Goal: Navigation & Orientation: Understand site structure

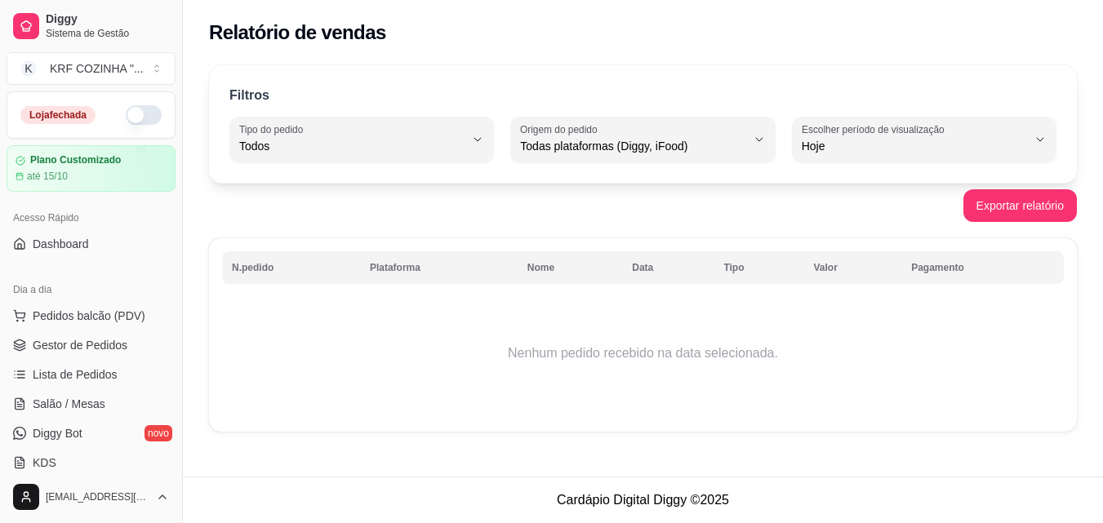
select select "ALL"
select select "0"
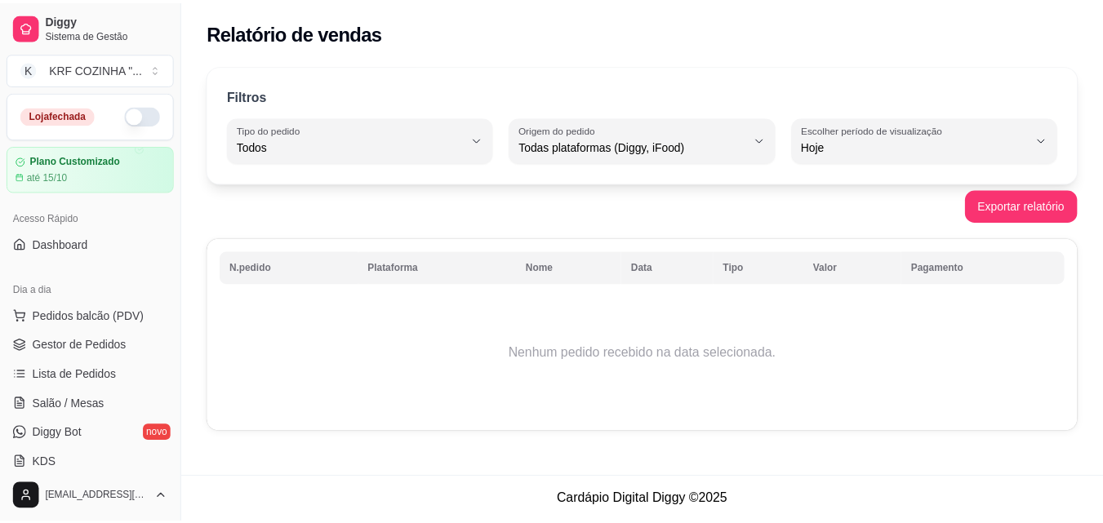
scroll to position [490, 0]
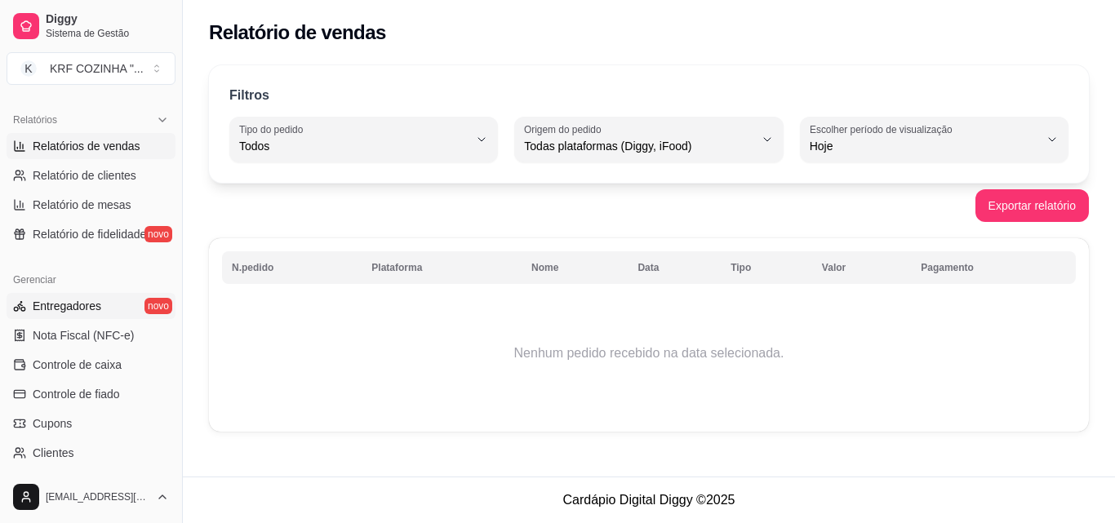
click at [59, 306] on span "Entregadores" at bounding box center [67, 306] width 69 height 16
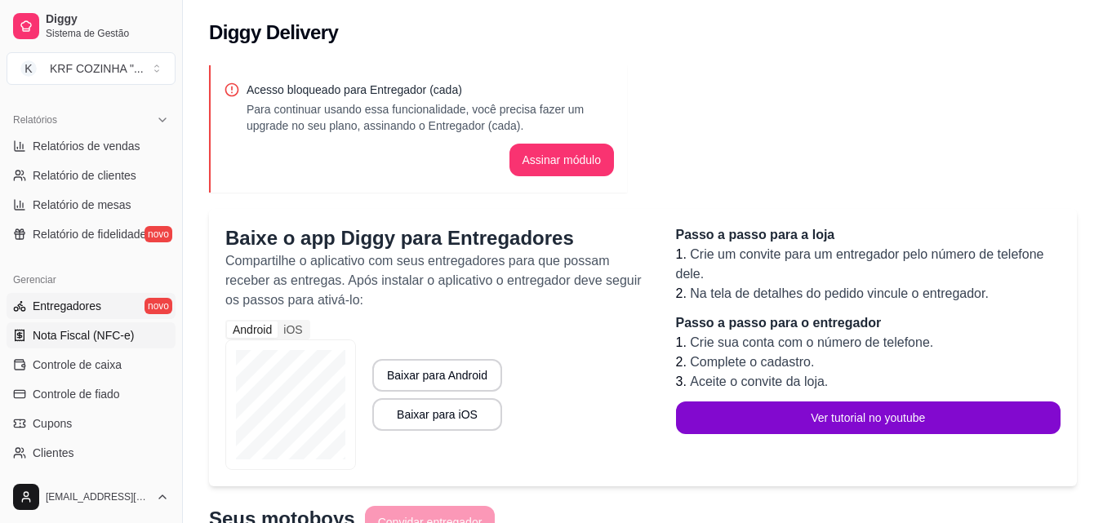
click at [82, 342] on span "Nota Fiscal (NFC-e)" at bounding box center [83, 335] width 101 height 16
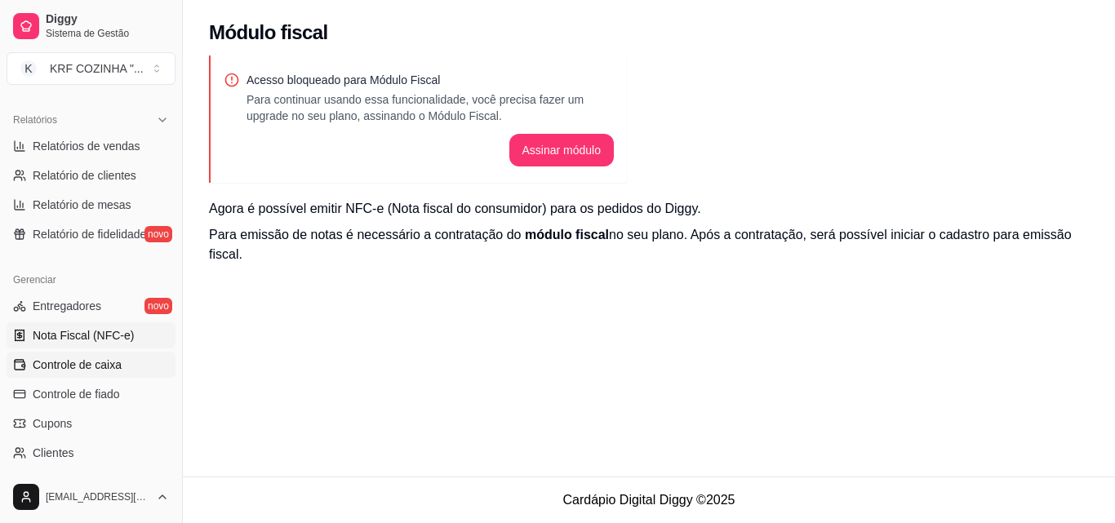
click at [83, 368] on span "Controle de caixa" at bounding box center [77, 365] width 89 height 16
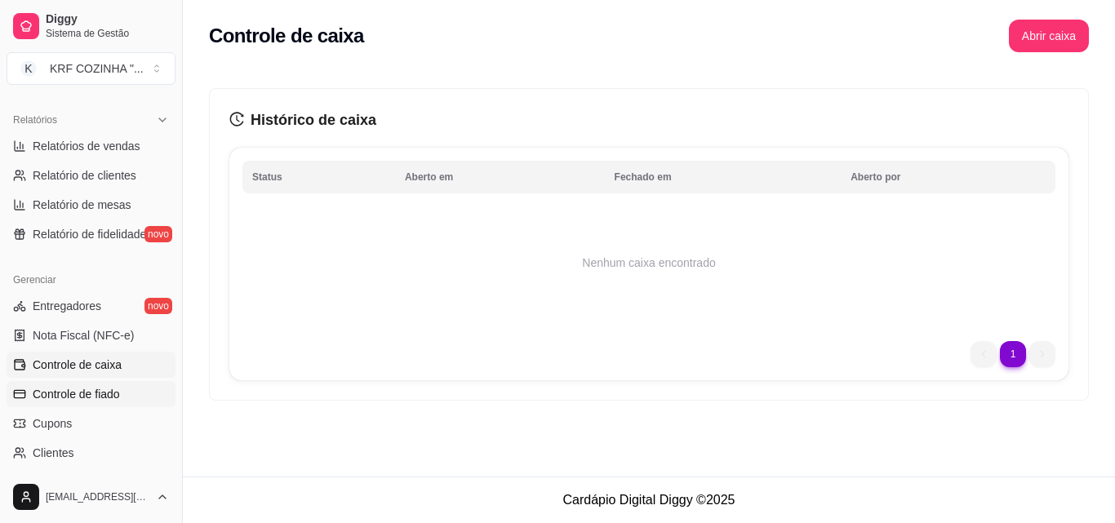
click at [87, 396] on span "Controle de fiado" at bounding box center [76, 394] width 87 height 16
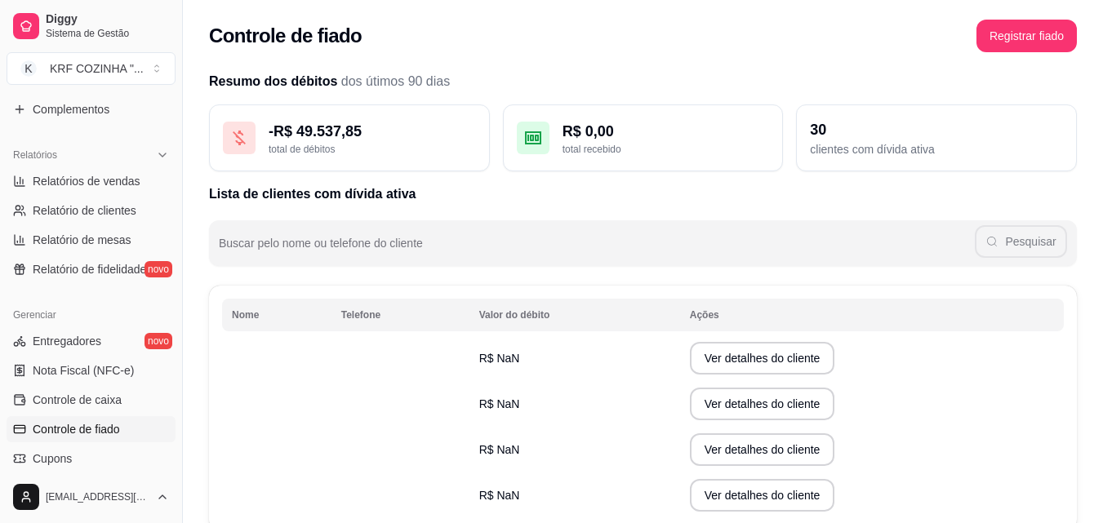
scroll to position [452, 0]
click at [44, 349] on span "Entregadores" at bounding box center [67, 344] width 69 height 16
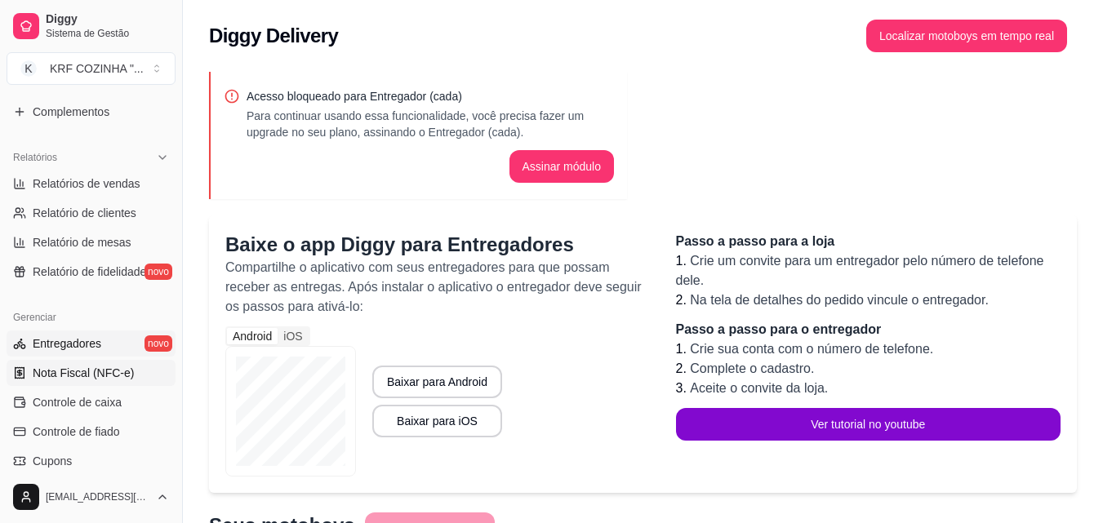
click at [52, 371] on span "Nota Fiscal (NFC-e)" at bounding box center [83, 373] width 101 height 16
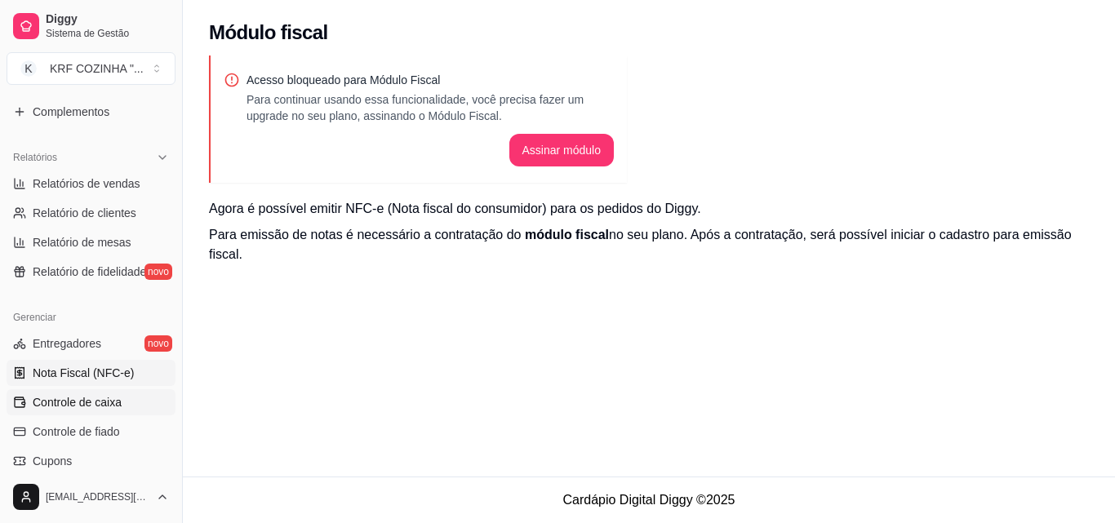
click at [51, 401] on span "Controle de caixa" at bounding box center [77, 402] width 89 height 16
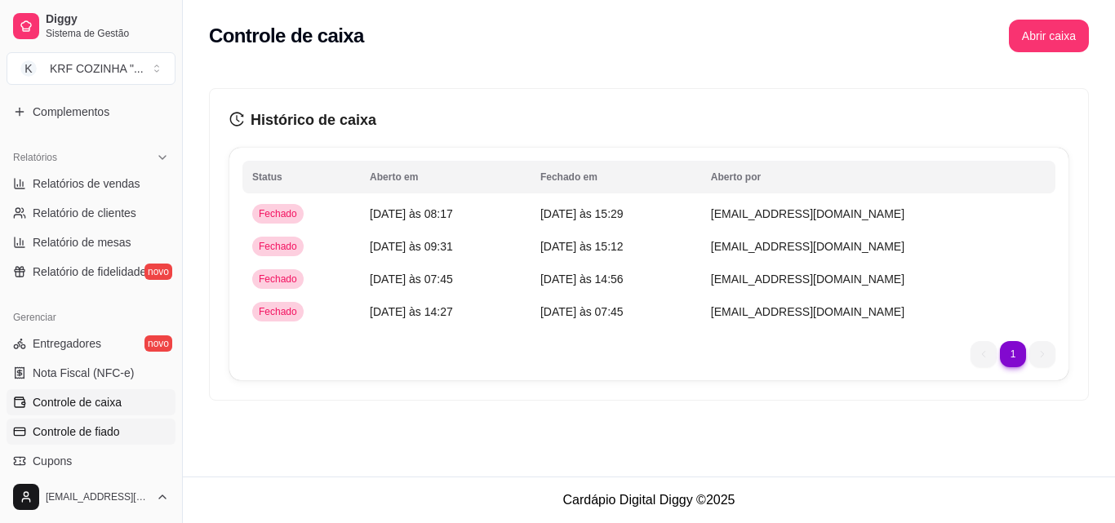
click at [58, 434] on span "Controle de fiado" at bounding box center [76, 432] width 87 height 16
